Goal: Browse casually

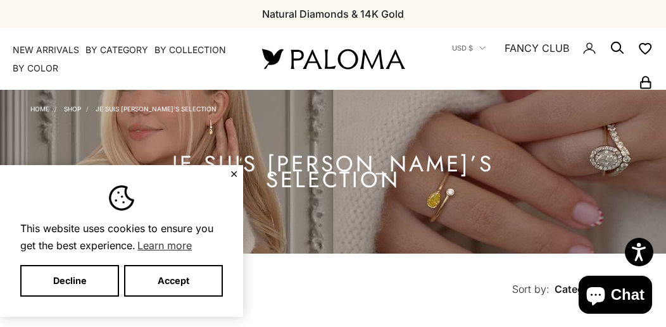
click at [232, 171] on button "✕" at bounding box center [234, 174] width 8 height 8
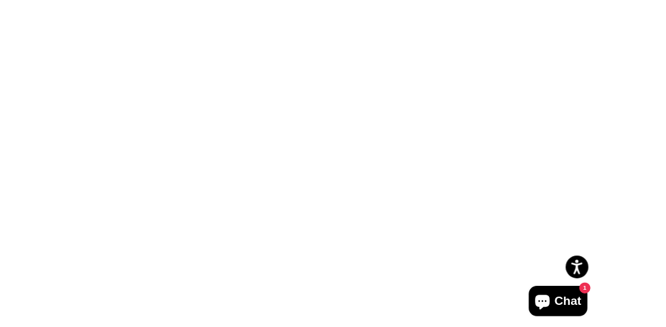
scroll to position [345, 0]
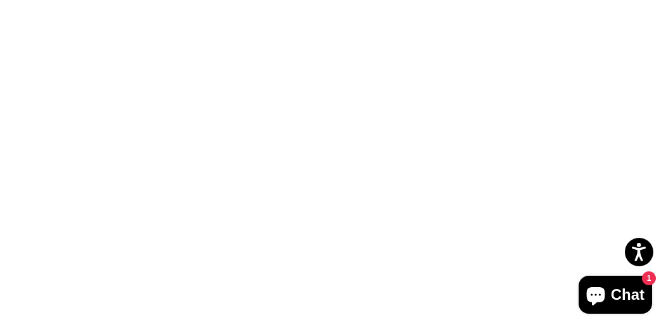
click at [121, 197] on label "Rose Gold" at bounding box center [117, 193] width 14 height 14
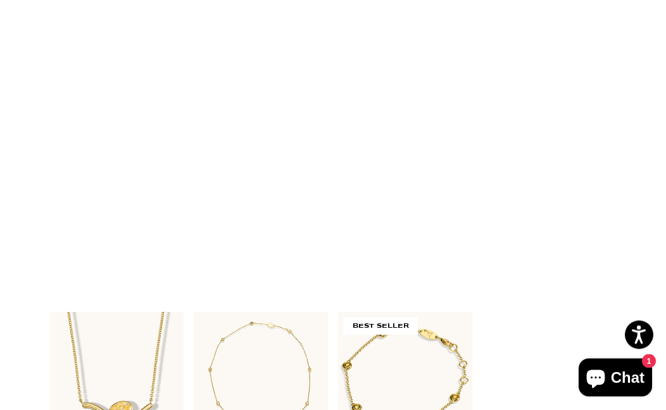
scroll to position [1116, 0]
click at [133, 128] on img at bounding box center [116, 112] width 147 height 147
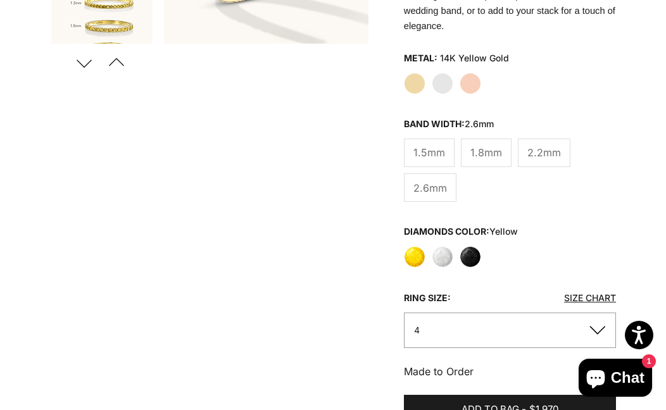
scroll to position [372, 0]
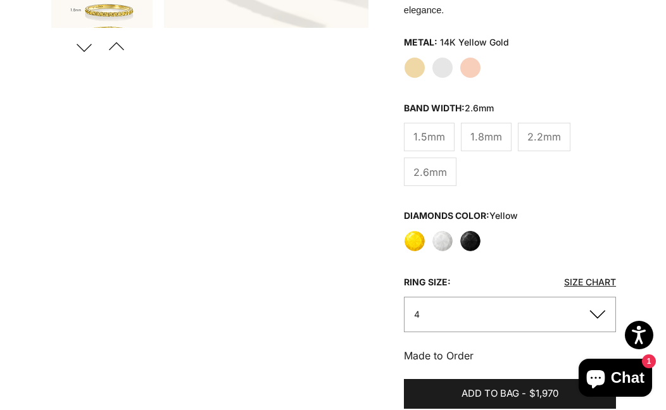
click at [439, 250] on label "White" at bounding box center [443, 241] width 22 height 22
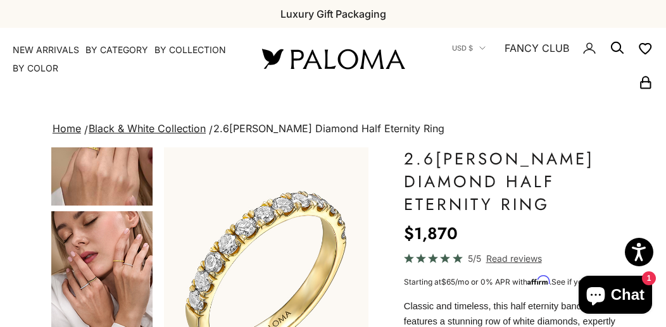
click at [304, 59] on img at bounding box center [333, 59] width 152 height 27
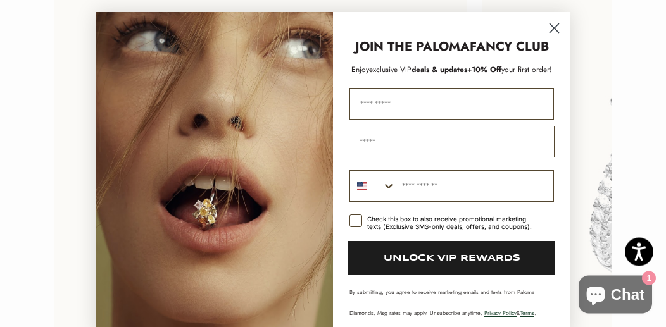
scroll to position [2584, 0]
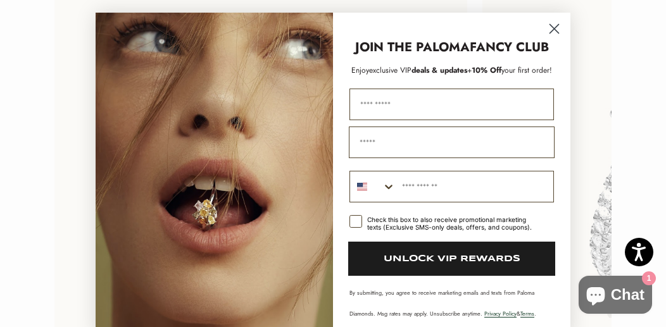
click at [561, 22] on circle "Close dialog" at bounding box center [554, 28] width 21 height 21
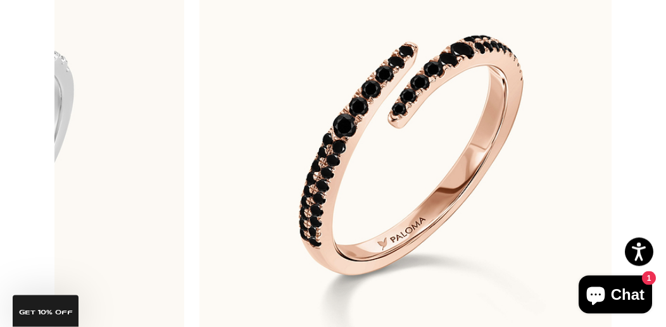
scroll to position [2580, 0]
